Goal: Find specific page/section: Find specific page/section

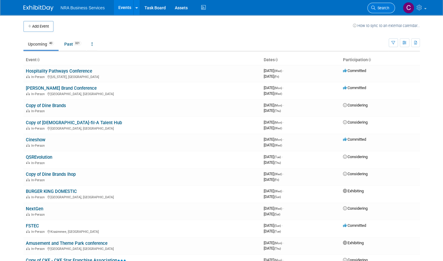
click at [384, 7] on span "Search" at bounding box center [382, 8] width 14 height 5
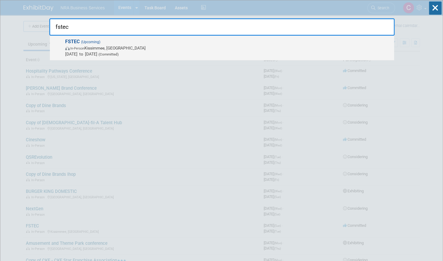
type input "fstec"
click at [123, 51] on span "[DATE] to [DATE] (Committed)" at bounding box center [228, 54] width 326 height 6
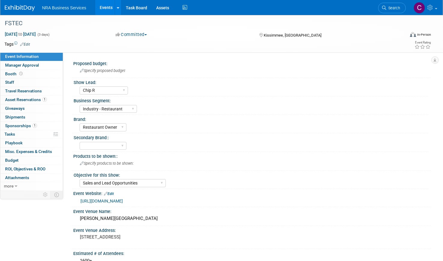
select select "Chip R"
select select "Industry - Restaurant"
select select "Restaurant Owner"
select select "Sales and Lead Opportunities"
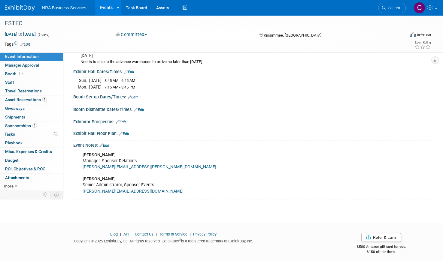
scroll to position [265, 0]
